Goal: Task Accomplishment & Management: Use online tool/utility

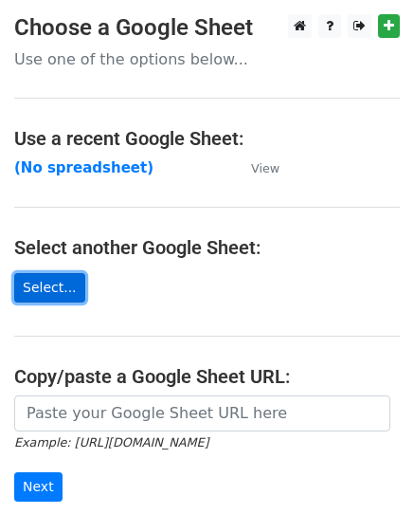
click at [54, 292] on link "Select..." at bounding box center [49, 287] width 71 height 29
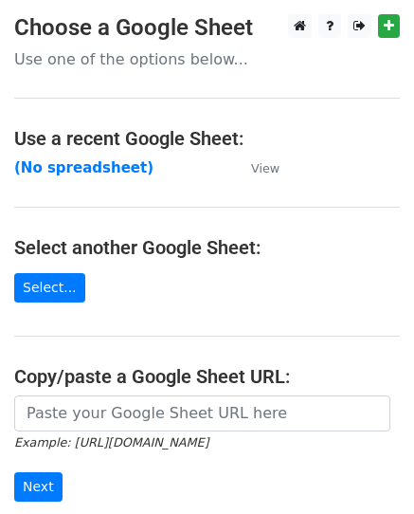
scroll to position [241, 0]
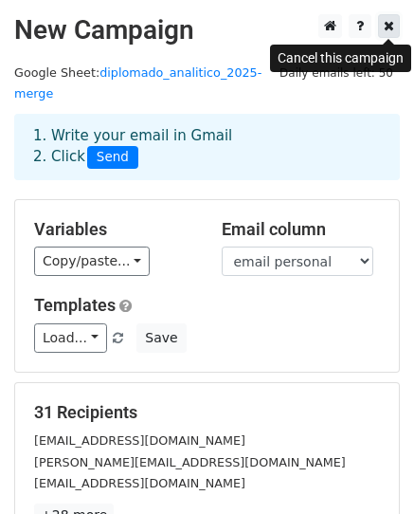
click at [390, 27] on icon at bounding box center [389, 25] width 10 height 13
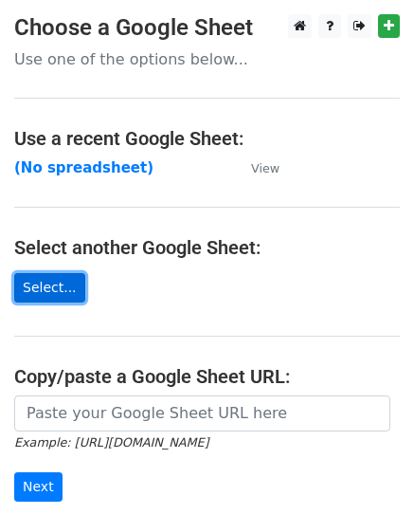
click at [40, 287] on link "Select..." at bounding box center [49, 287] width 71 height 29
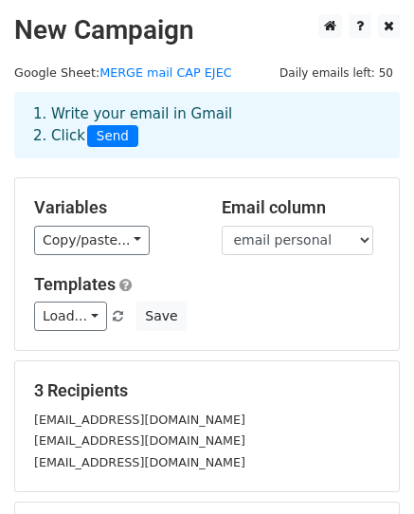
scroll to position [190, 0]
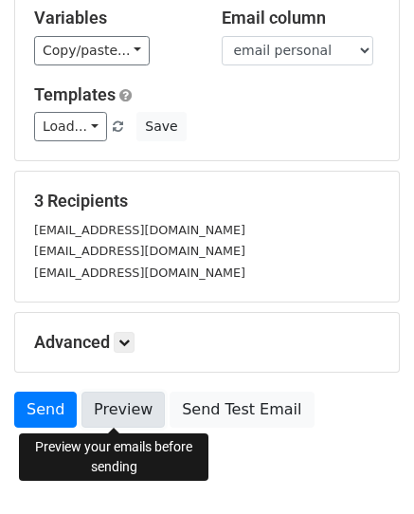
click at [122, 405] on link "Preview" at bounding box center [123, 409] width 83 height 36
click at [124, 410] on link "Preview" at bounding box center [123, 409] width 83 height 36
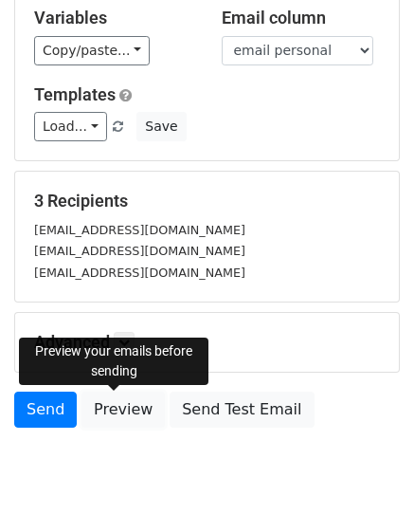
scroll to position [0, 0]
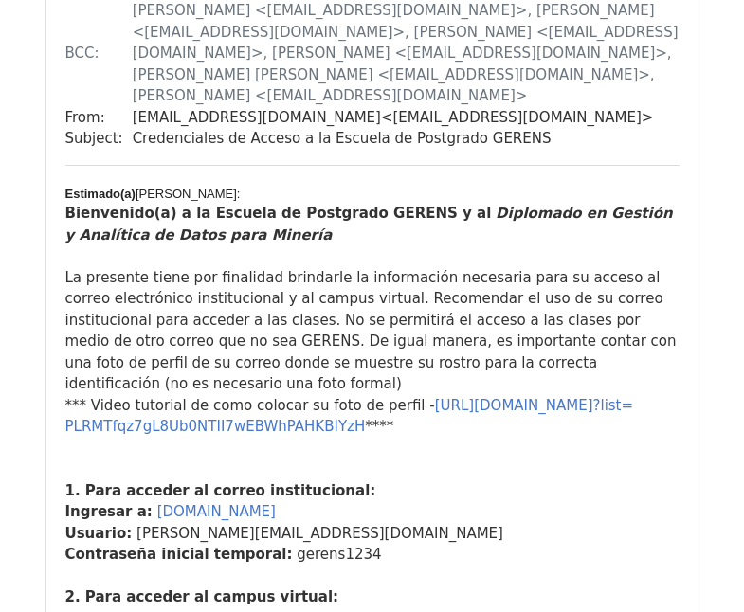
scroll to position [1611, 0]
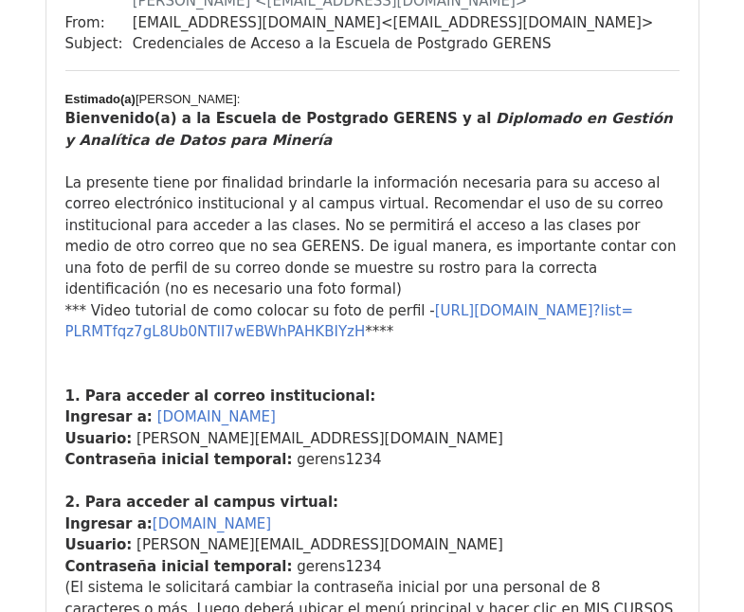
click at [228, 343] on div "1. Para acceder al correo institucional: Ingresar a: [DOMAIN_NAME] Usuario: [PE…" at bounding box center [372, 599] width 614 height 512
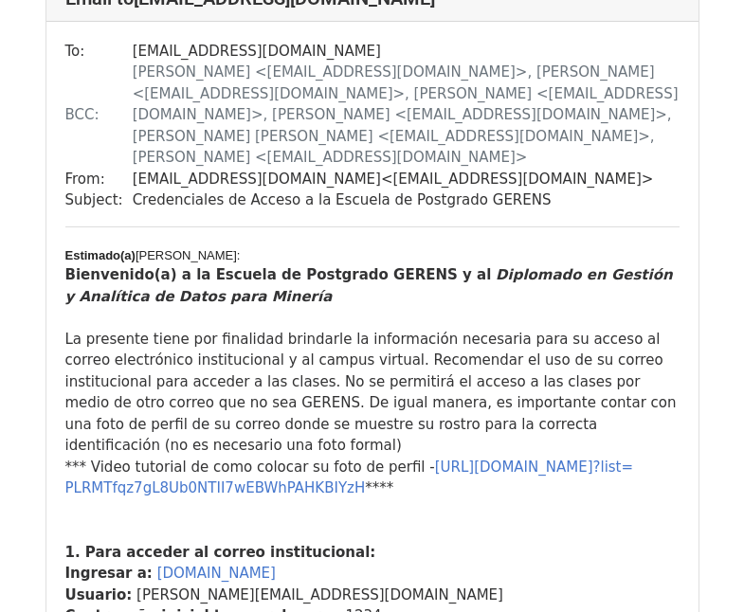
scroll to position [2843, 0]
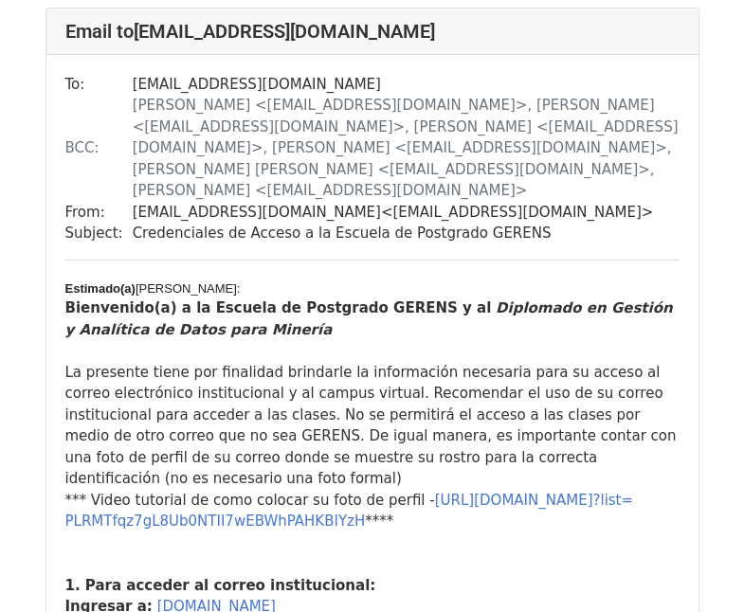
scroll to position [1516, 0]
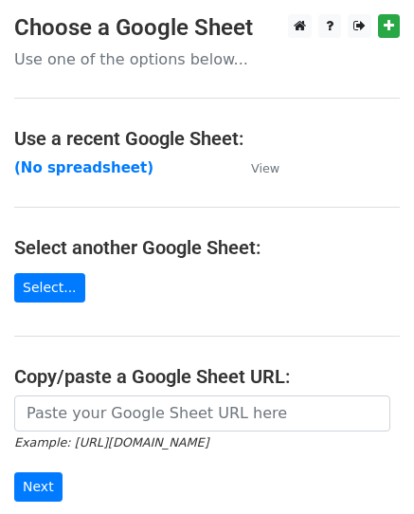
scroll to position [190, 0]
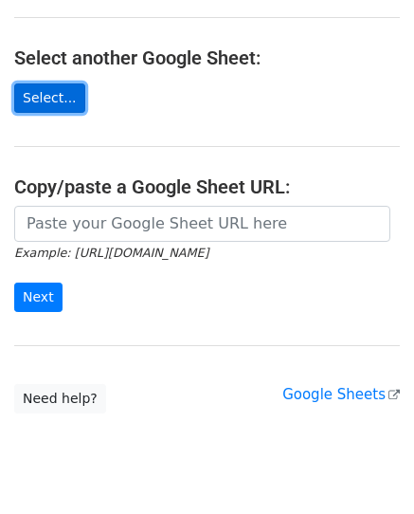
click at [51, 83] on link "Select..." at bounding box center [49, 97] width 71 height 29
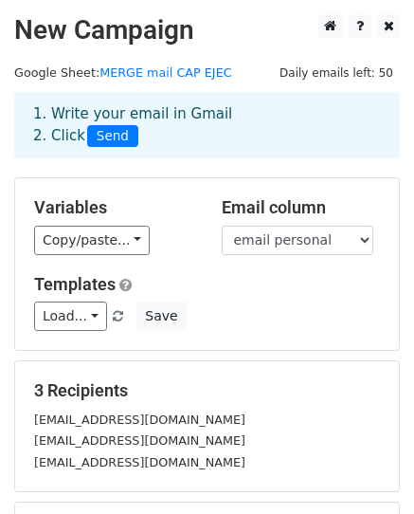
scroll to position [190, 0]
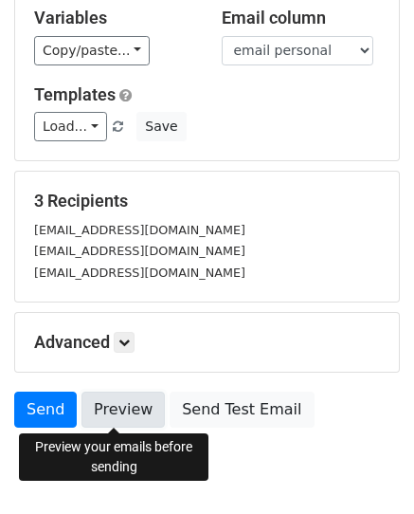
click at [102, 412] on link "Preview" at bounding box center [123, 409] width 83 height 36
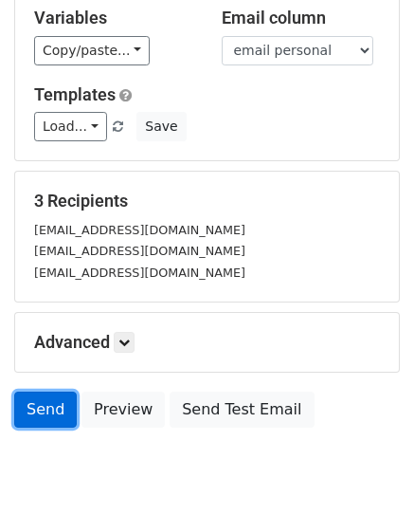
click at [40, 414] on link "Send" at bounding box center [45, 409] width 63 height 36
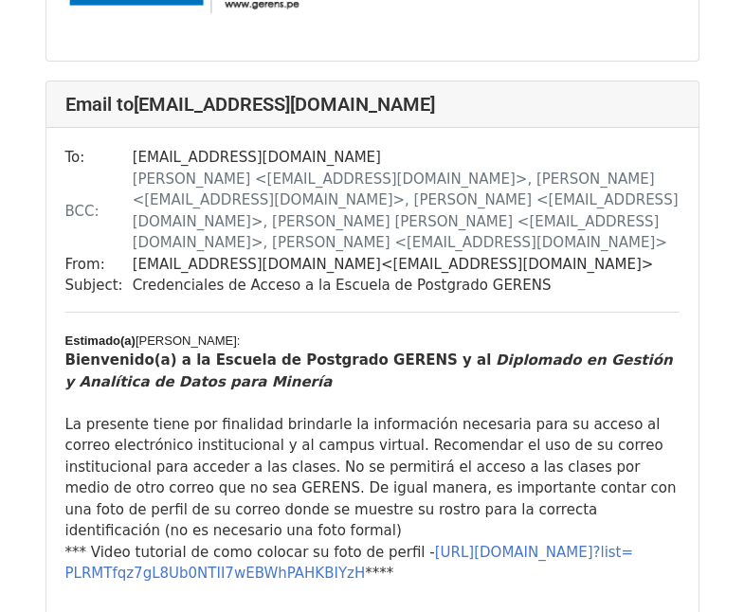
scroll to position [1516, 0]
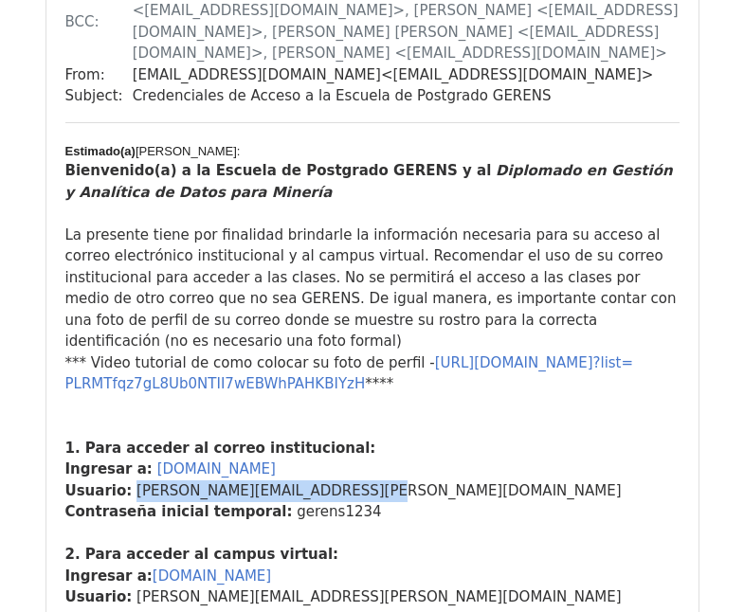
drag, startPoint x: 124, startPoint y: 408, endPoint x: 336, endPoint y: 403, distance: 212.4
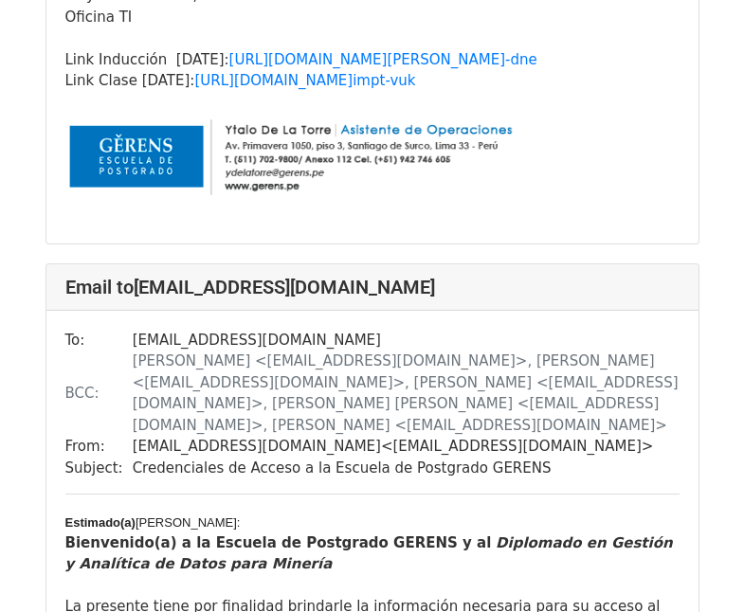
scroll to position [1943, 0]
